Goal: Task Accomplishment & Management: Complete application form

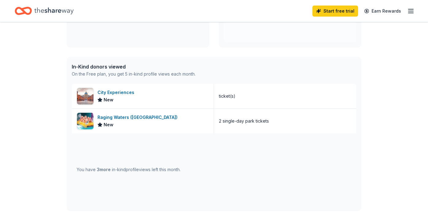
scroll to position [138, 0]
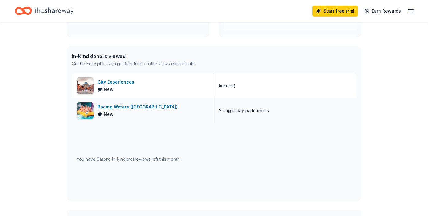
click at [116, 106] on div "Raging Waters (Los Angeles)" at bounding box center [138, 106] width 82 height 7
click at [410, 12] on icon "button" at bounding box center [410, 10] width 7 height 7
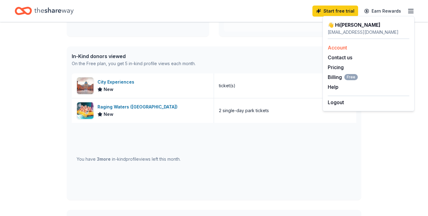
click at [338, 46] on link "Account" at bounding box center [337, 47] width 19 height 6
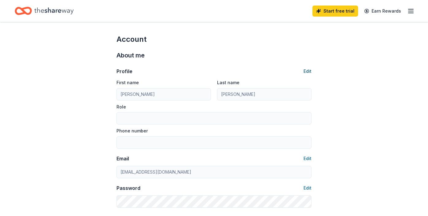
click at [308, 68] on button "Edit" at bounding box center [308, 70] width 8 height 7
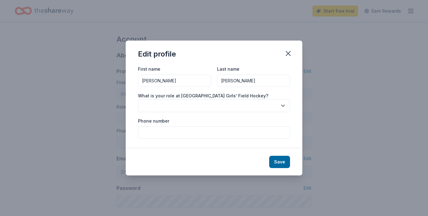
click at [217, 128] on input "Phone number" at bounding box center [214, 132] width 152 height 12
type input "7143216627"
click at [283, 103] on icon "button" at bounding box center [283, 105] width 6 height 6
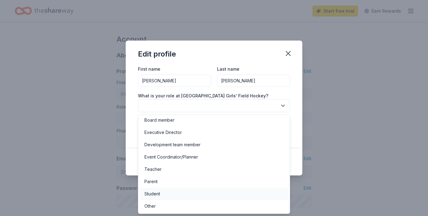
scroll to position [2, 0]
click at [220, 183] on div "Parent" at bounding box center [213, 181] width 149 height 12
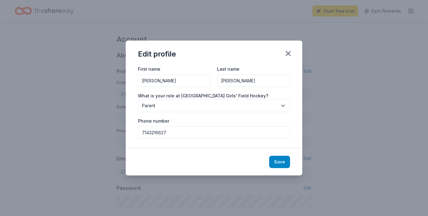
click at [278, 162] on button "Save" at bounding box center [279, 161] width 21 height 12
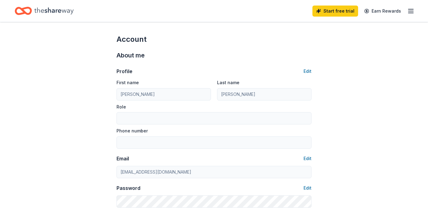
type input "Parent"
type input "7143216627"
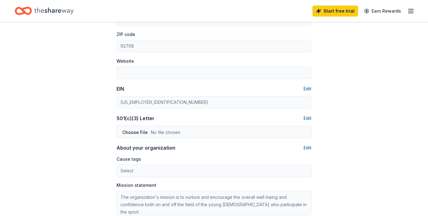
scroll to position [262, 0]
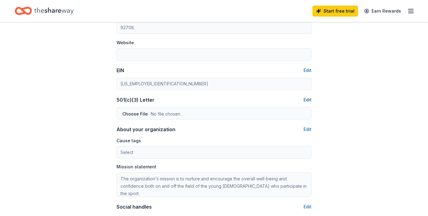
click at [305, 99] on button "Edit" at bounding box center [308, 99] width 8 height 7
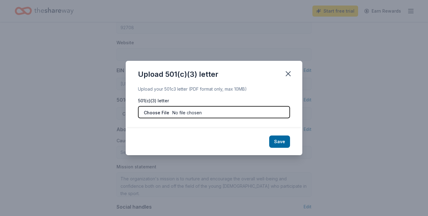
click at [159, 113] on input "file" at bounding box center [214, 112] width 152 height 12
type input "C:\fakepath\Field Hockey 501c3.pdf"
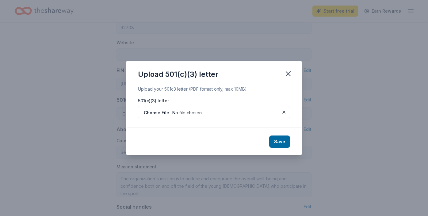
click at [276, 143] on button "Save" at bounding box center [279, 141] width 21 height 12
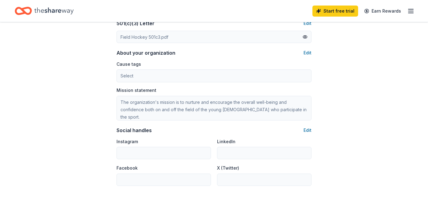
scroll to position [339, 0]
click at [306, 52] on button "Edit" at bounding box center [308, 52] width 8 height 7
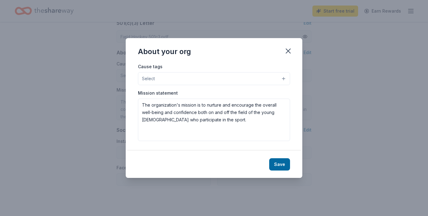
click at [193, 77] on button "Select" at bounding box center [214, 78] width 152 height 13
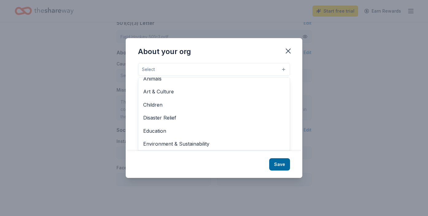
scroll to position [4, 0]
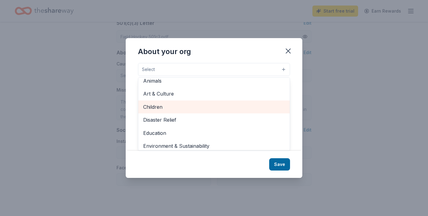
click at [188, 105] on span "Children" at bounding box center [214, 107] width 142 height 8
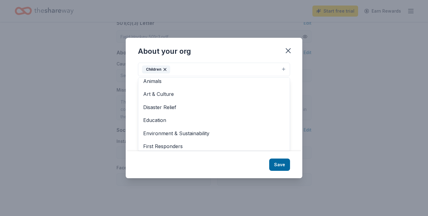
click at [279, 164] on div "About your org Cause tags Children Animals Art & Culture Disaster Relief Educat…" at bounding box center [214, 108] width 177 height 140
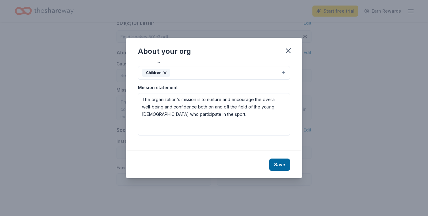
scroll to position [0, 0]
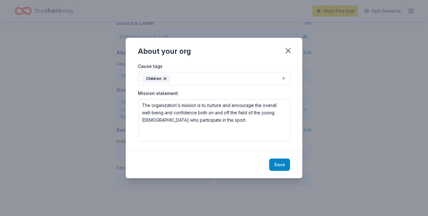
click at [286, 165] on button "Save" at bounding box center [279, 164] width 21 height 12
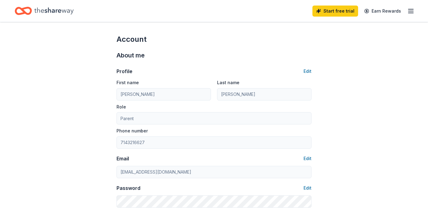
click at [26, 10] on icon "Home" at bounding box center [23, 11] width 17 height 14
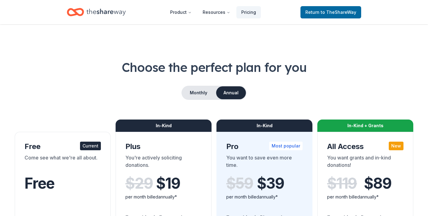
click at [93, 146] on div "Current" at bounding box center [90, 145] width 21 height 9
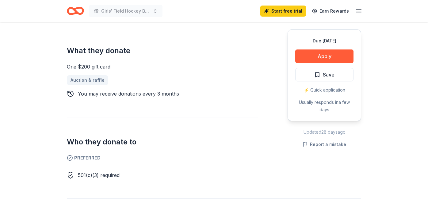
scroll to position [238, 0]
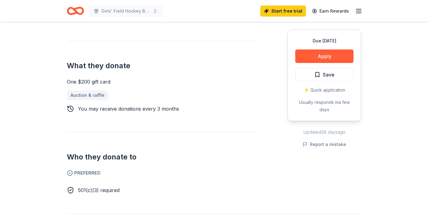
click at [322, 50] on button "Apply" at bounding box center [324, 55] width 58 height 13
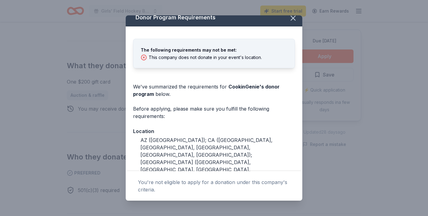
scroll to position [7, 0]
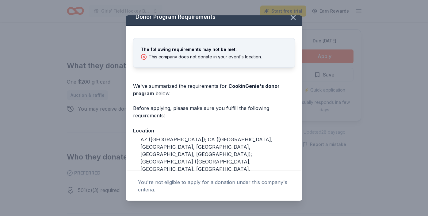
click at [292, 20] on icon "button" at bounding box center [293, 17] width 9 height 9
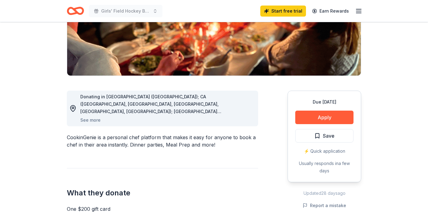
scroll to position [0, 0]
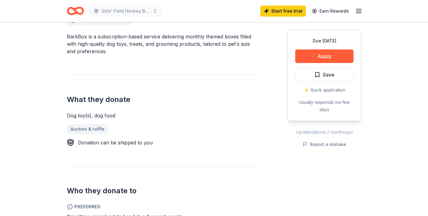
scroll to position [176, 0]
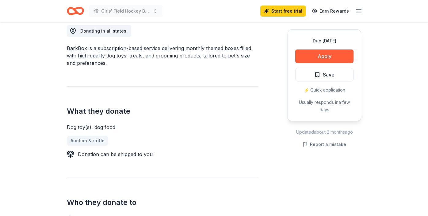
click at [321, 53] on button "Apply" at bounding box center [324, 55] width 58 height 13
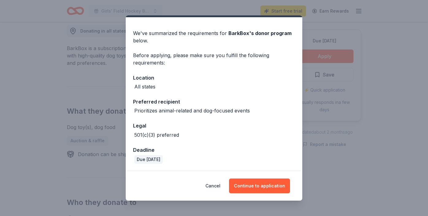
scroll to position [15, 0]
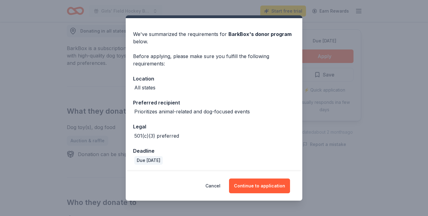
click at [320, 99] on div "Donor Program Requirements We've summarized the requirements for BarkBox 's don…" at bounding box center [214, 108] width 428 height 216
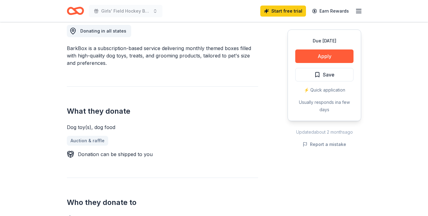
scroll to position [0, 0]
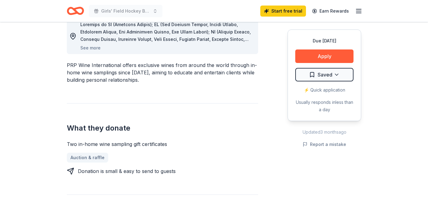
scroll to position [184, 0]
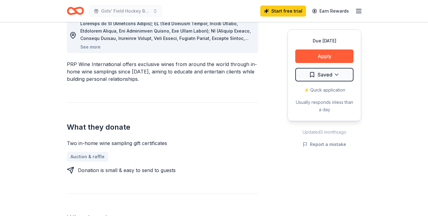
click at [318, 56] on button "Apply" at bounding box center [324, 55] width 58 height 13
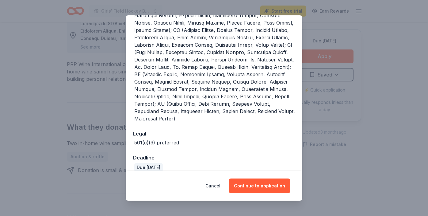
scroll to position [205, 0]
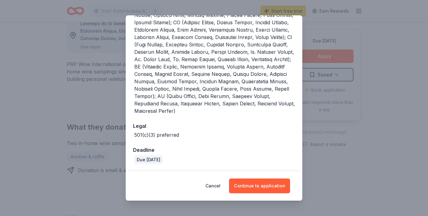
click at [249, 187] on button "Continue to application" at bounding box center [259, 185] width 61 height 15
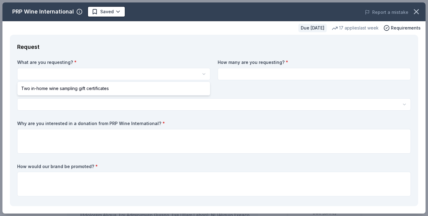
scroll to position [0, 0]
select select "Two in-home wine sampling gift certificates"
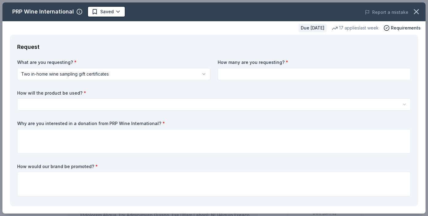
click at [262, 72] on input at bounding box center [314, 74] width 193 height 12
type input "1"
click at [191, 106] on html "Girls' Field Hockey Banquet Saved Apply Due [DATE] Share PRP Wine International…" at bounding box center [214, 108] width 428 height 216
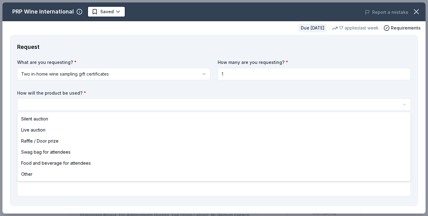
select select "raffleDoorPrize"
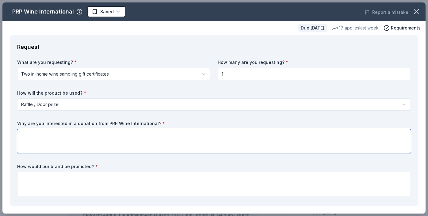
click at [79, 138] on textarea at bounding box center [214, 141] width 394 height 25
type textarea "M"
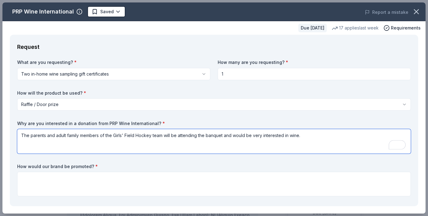
type textarea "The parents and adult family members of the Girls' Field Hockey team will be at…"
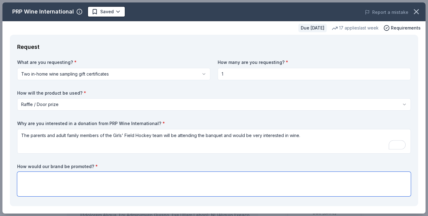
click at [40, 179] on textarea at bounding box center [214, 183] width 394 height 25
click at [110, 178] on textarea "A beautiful basket with glasses of wine and a corkscrew" at bounding box center [214, 183] width 394 height 25
click at [133, 178] on textarea "A beautiful basket with glasses of wine, a corkscrew" at bounding box center [214, 183] width 394 height 25
click at [156, 178] on textarea "A beautiful basket with glasses of wine, a corkscrew, and the PRP certificate w…" at bounding box center [214, 183] width 394 height 25
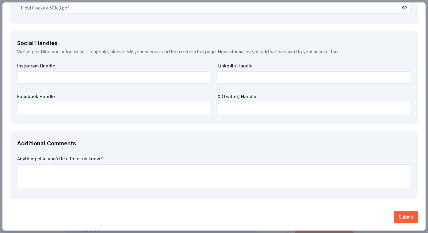
scroll to position [700, 0]
type textarea "A beautiful basket with glasses of wine, a corkscrew, and the PRP Wine Internat…"
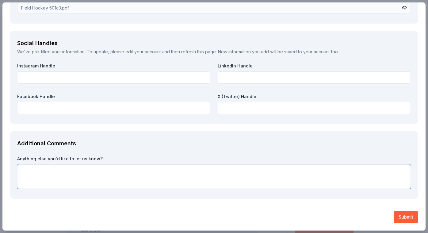
click at [250, 171] on textarea at bounding box center [214, 176] width 394 height 25
type textarea "O"
click at [343, 175] on textarea "To enrich screen reader interactions, please activate Accessibility in Grammarl…" at bounding box center [214, 176] width 394 height 25
type textarea "Thank you for your consideration."
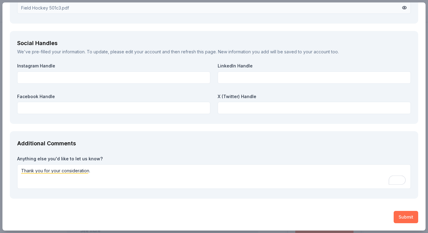
click at [404, 215] on button "Submit" at bounding box center [406, 217] width 25 height 12
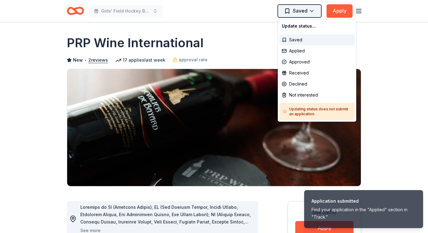
click at [287, 12] on html "Application submitted Find your application in the "Applied" section in "Track.…" at bounding box center [214, 116] width 428 height 233
click at [284, 37] on div "Saved" at bounding box center [316, 39] width 75 height 11
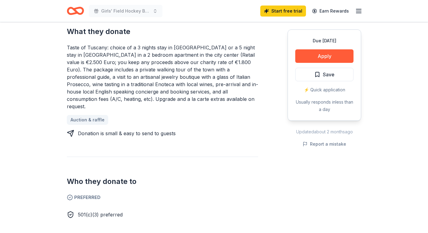
scroll to position [259, 0]
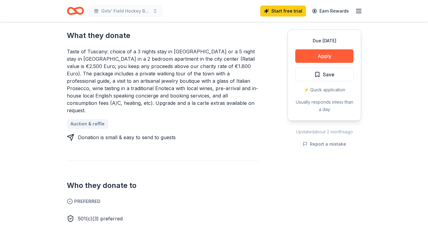
click at [305, 57] on button "Apply" at bounding box center [324, 55] width 58 height 13
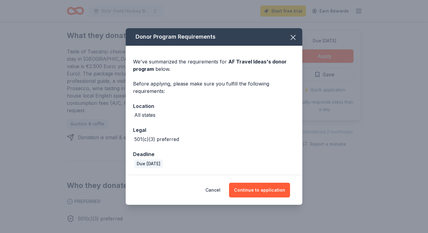
click at [253, 192] on button "Continue to application" at bounding box center [259, 190] width 61 height 15
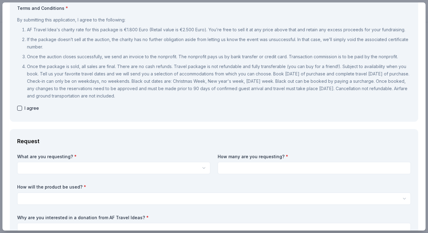
scroll to position [71, 0]
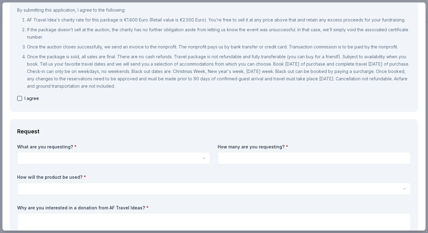
click at [21, 99] on button "button" at bounding box center [19, 98] width 5 height 5
checkbox input "true"
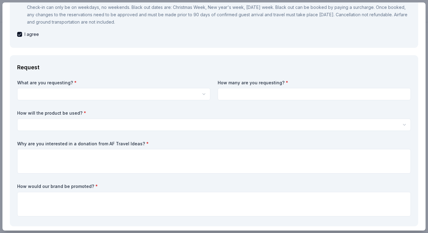
scroll to position [136, 0]
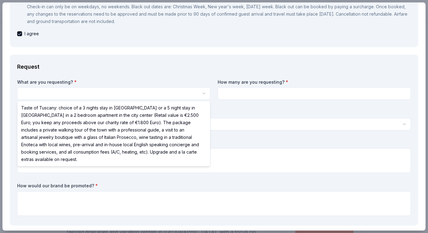
click at [113, 94] on html "Girls' Field Hockey Banquet Save Apply Due [DATE] Share AF Travel Ideas New 13 …" at bounding box center [214, 116] width 428 height 233
select select "Taste of Tuscany: choice of a 3 nights stay in [GEOGRAPHIC_DATA] or a 5 night s…"
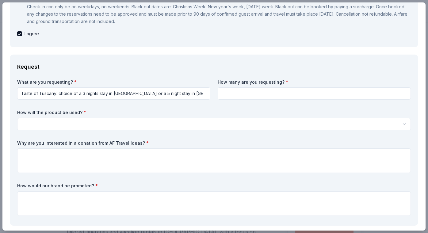
click at [235, 93] on input at bounding box center [314, 93] width 193 height 12
type input "1"
click at [155, 131] on div "What are you requesting? * Taste of Tuscany: choice of a 3 nights stay in [GEOG…" at bounding box center [214, 148] width 394 height 139
click at [157, 125] on html "Girls' Field Hockey Banquet Save Apply Due [DATE] Share AF Travel Ideas New 13 …" at bounding box center [214, 116] width 428 height 233
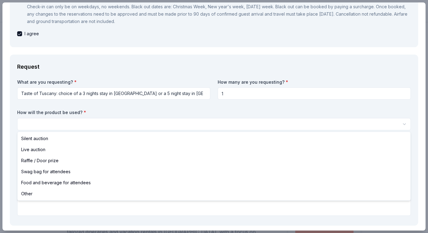
select select "raffleDoorPrize"
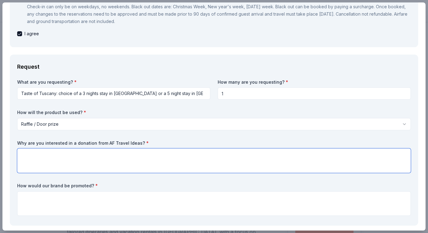
click at [44, 157] on textarea at bounding box center [214, 160] width 394 height 25
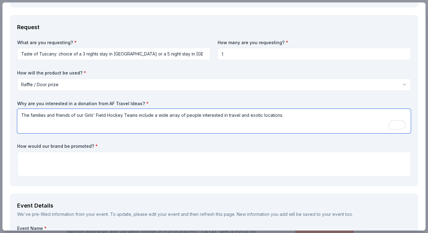
scroll to position [176, 0]
type textarea "The families and friends of our Girls' Field Hockey Teams include a wide array …"
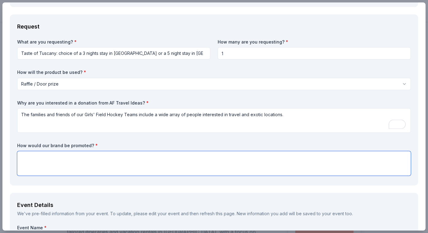
click at [61, 160] on textarea at bounding box center [214, 163] width 394 height 25
